Goal: Information Seeking & Learning: Check status

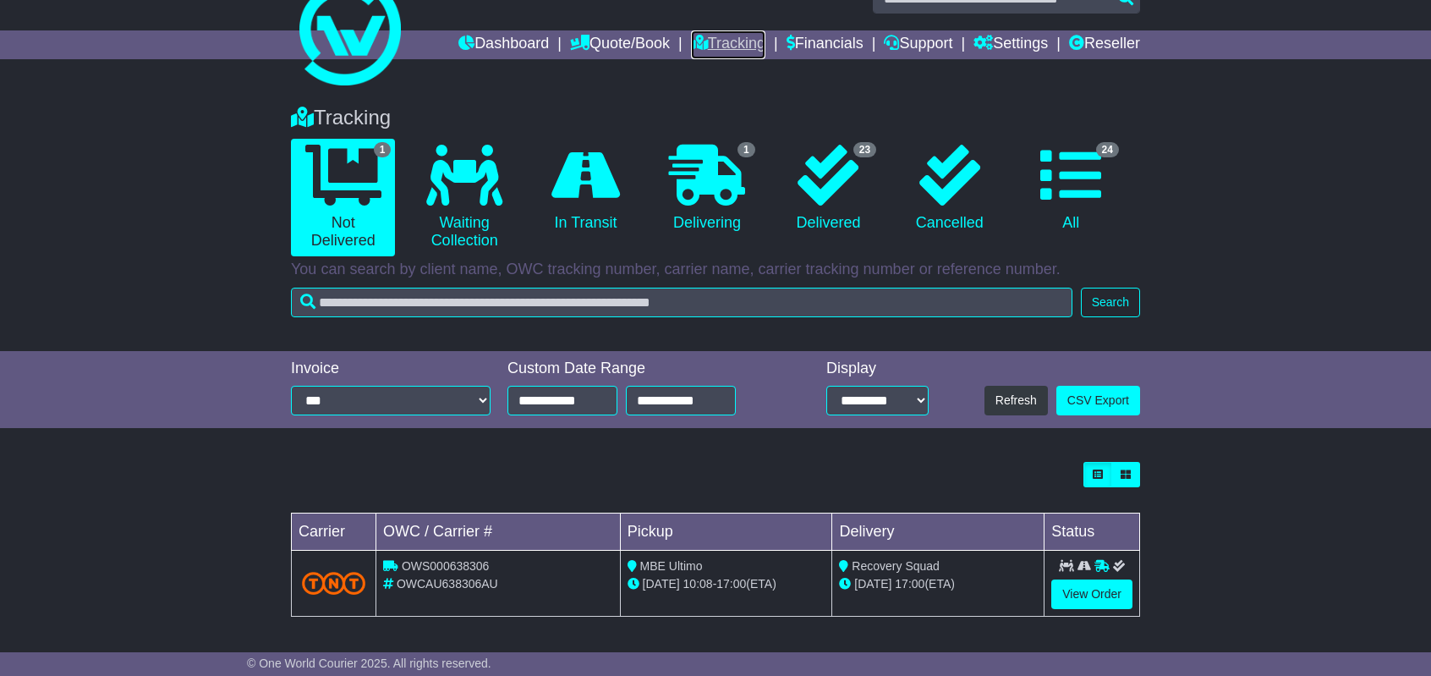
click at [744, 41] on link "Tracking" at bounding box center [728, 44] width 74 height 29
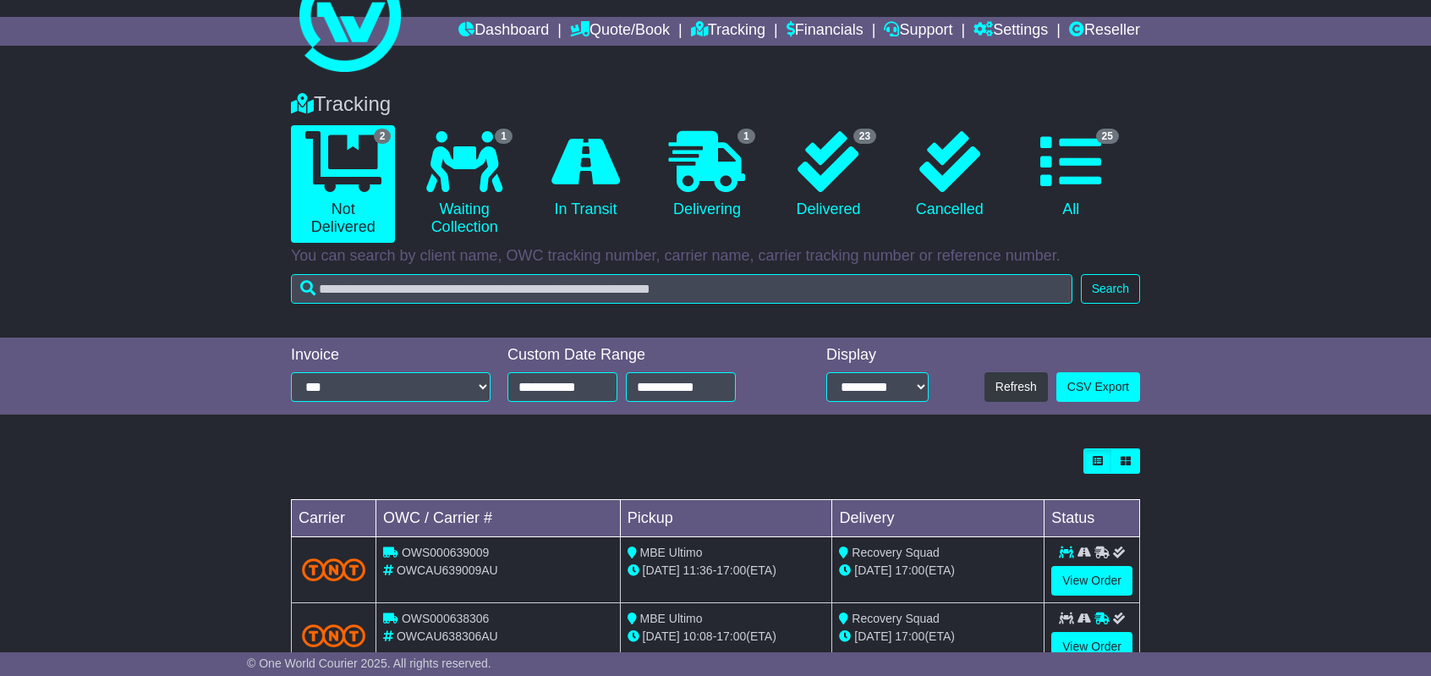
scroll to position [102, 0]
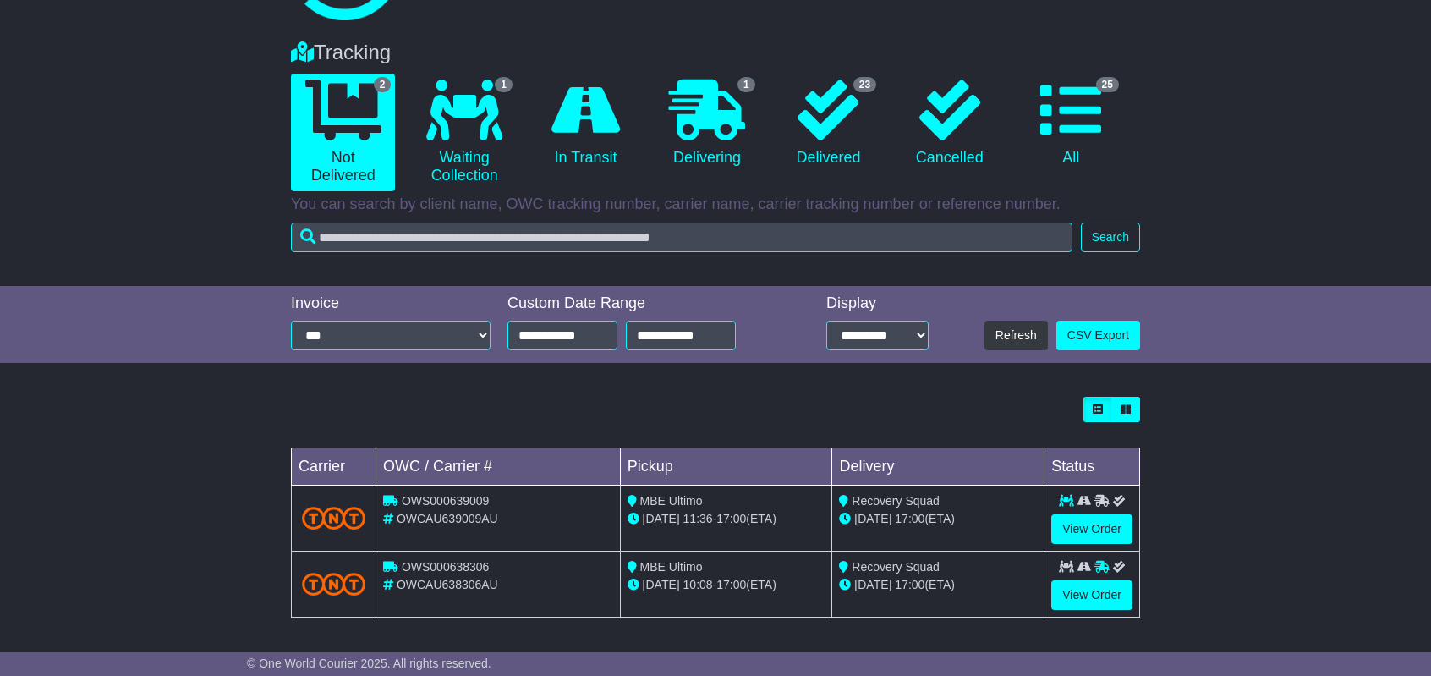
click at [450, 518] on span "OWCAU639009AU" at bounding box center [448, 519] width 102 height 14
copy span "OWCAU639009AU"
